Goal: Task Accomplishment & Management: Use online tool/utility

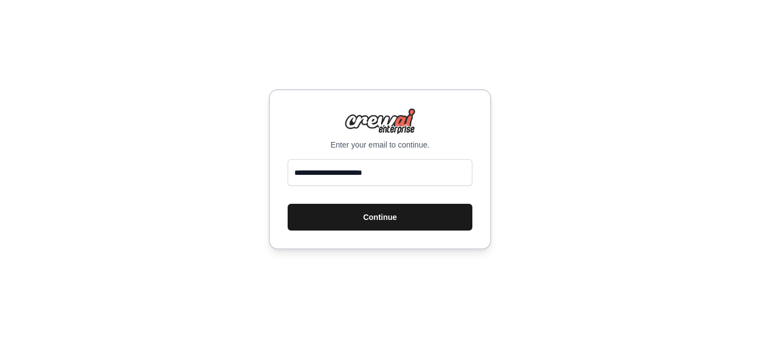
type input "**********"
click at [394, 218] on button "Continue" at bounding box center [380, 217] width 185 height 27
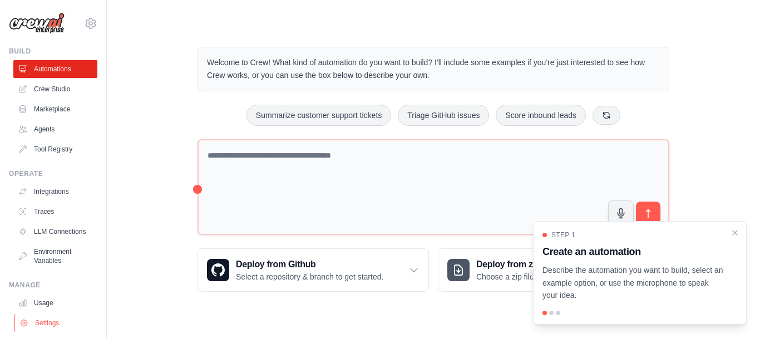
scroll to position [62, 0]
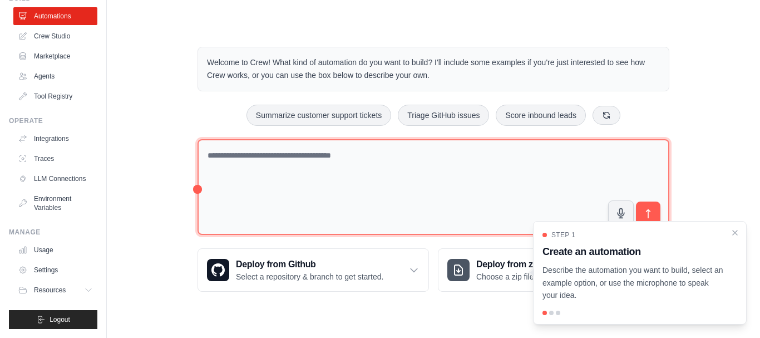
click at [369, 154] on textarea at bounding box center [433, 187] width 472 height 96
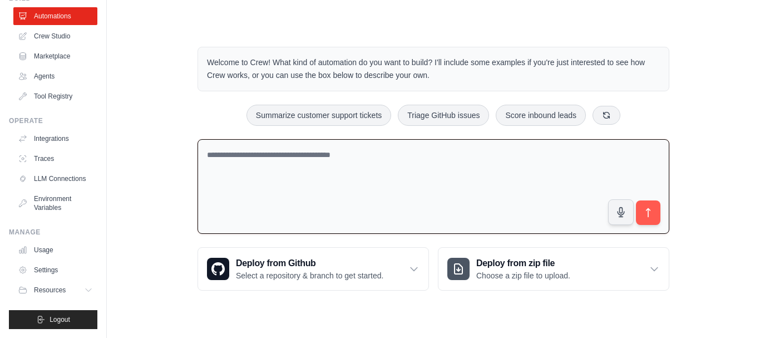
click at [369, 154] on textarea at bounding box center [433, 186] width 472 height 95
click at [609, 119] on button at bounding box center [606, 114] width 28 height 19
click at [610, 117] on div "Monitor website uptime Process invoices automatically Create email marketing ca…" at bounding box center [433, 115] width 472 height 21
click at [621, 114] on icon at bounding box center [624, 114] width 9 height 9
click at [637, 115] on icon at bounding box center [638, 114] width 9 height 9
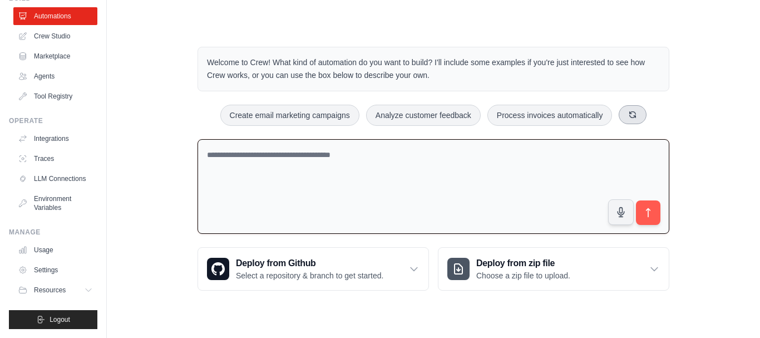
click at [639, 115] on button at bounding box center [633, 114] width 28 height 19
click at [396, 168] on textarea at bounding box center [433, 186] width 472 height 95
